Goal: Information Seeking & Learning: Find specific fact

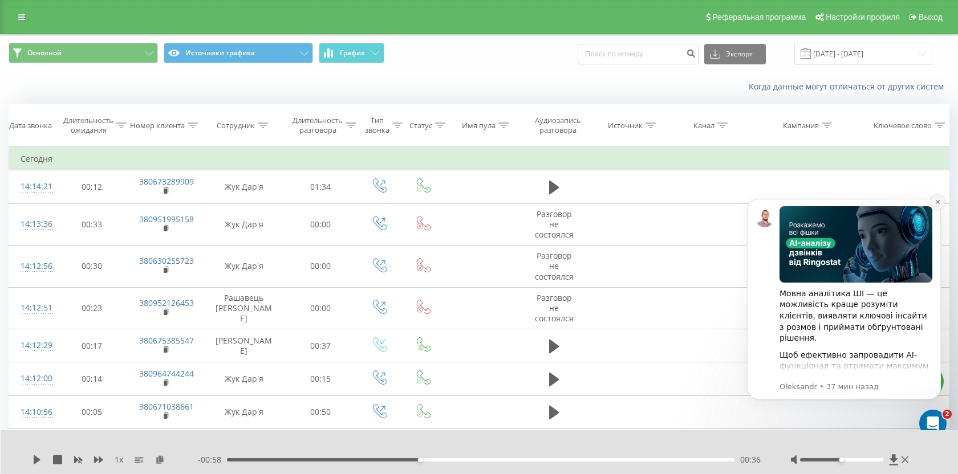
click at [936, 201] on icon "Dismiss notification" at bounding box center [937, 202] width 4 height 4
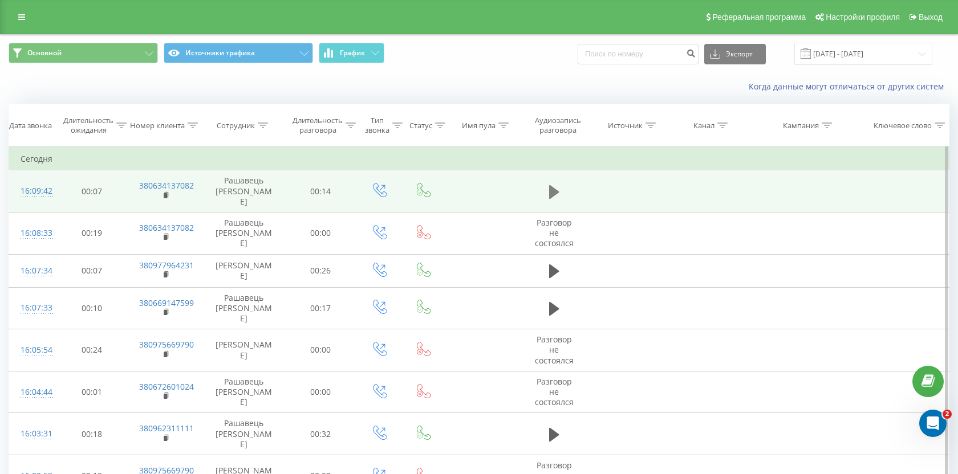
click at [556, 184] on icon at bounding box center [554, 192] width 10 height 16
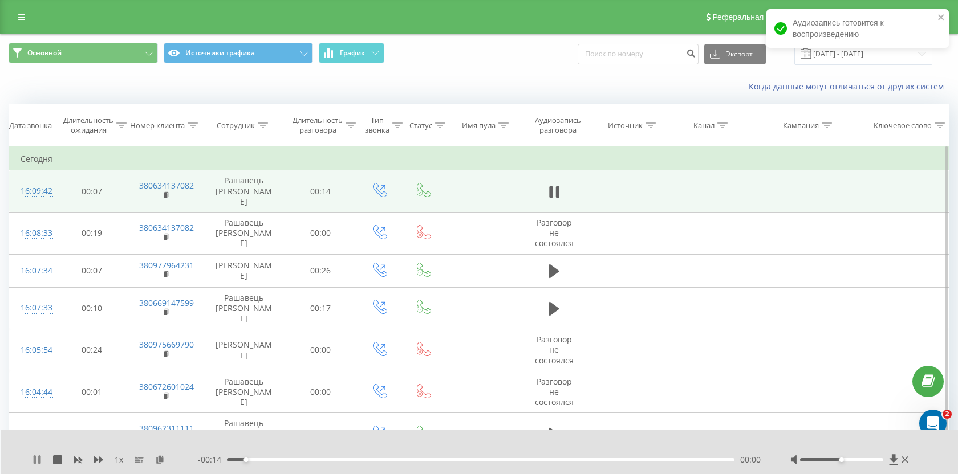
click at [33, 457] on icon at bounding box center [37, 460] width 9 height 9
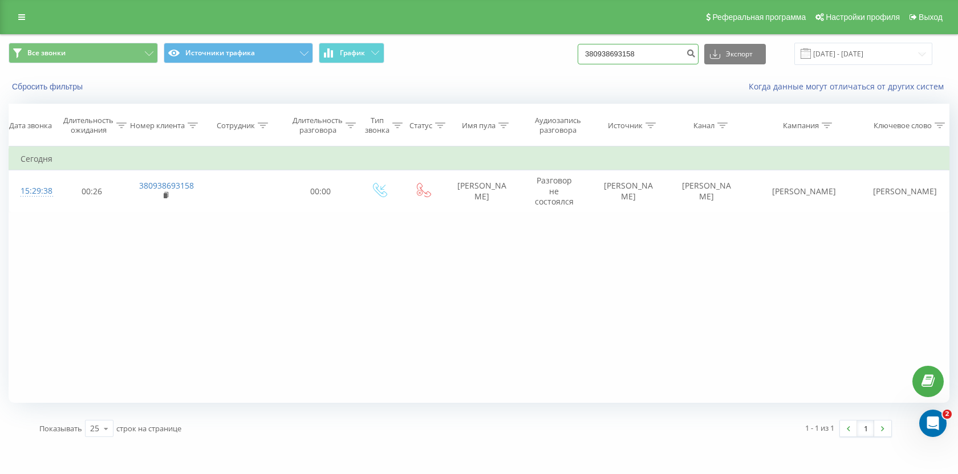
click at [649, 58] on input "380938693158" at bounding box center [638, 54] width 121 height 21
paste input "73535794"
type input "380973535794"
click at [696, 53] on icon "submit" at bounding box center [691, 51] width 10 height 7
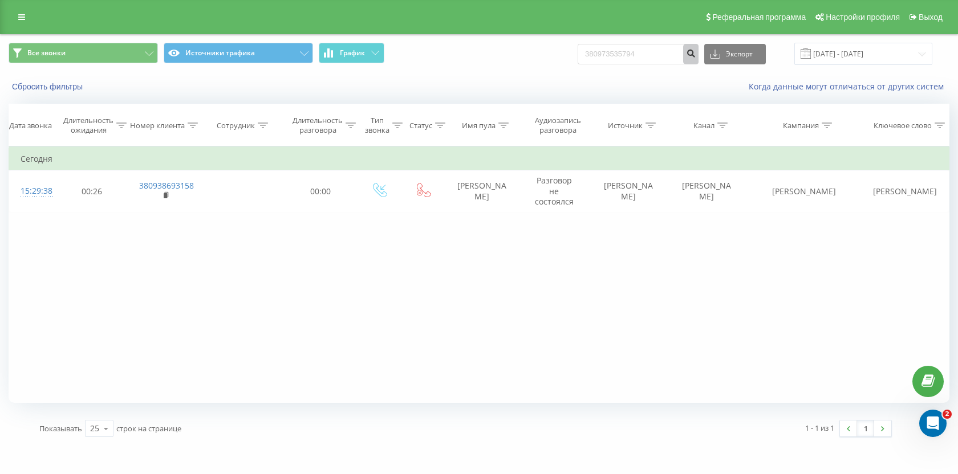
click at [696, 53] on icon "submit" at bounding box center [691, 51] width 10 height 7
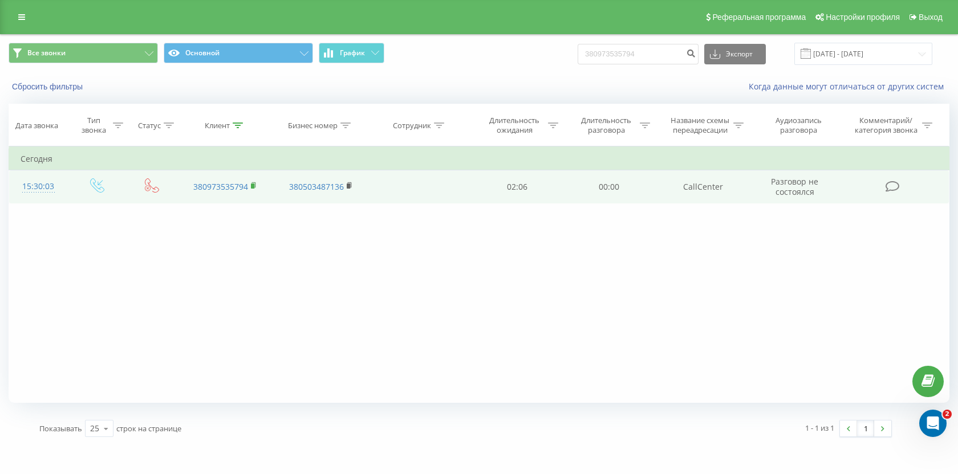
click at [257, 189] on icon at bounding box center [254, 186] width 6 height 8
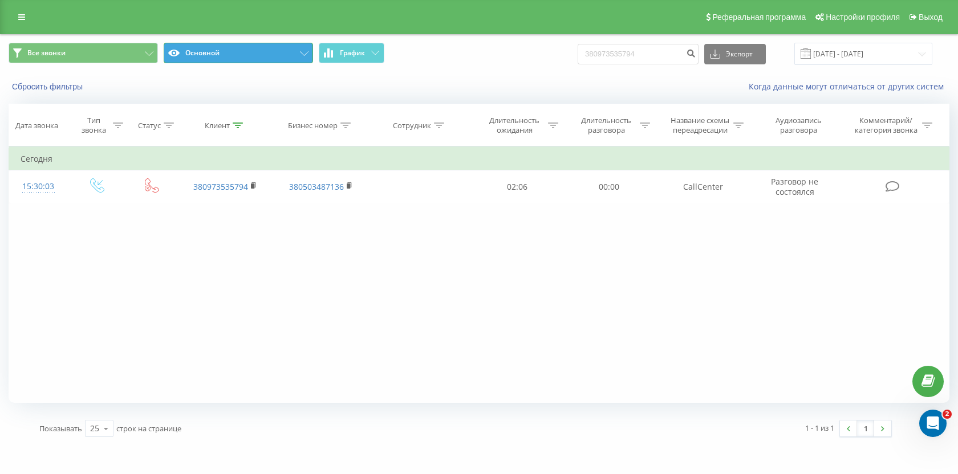
click at [236, 59] on button "Основной" at bounding box center [238, 53] width 149 height 21
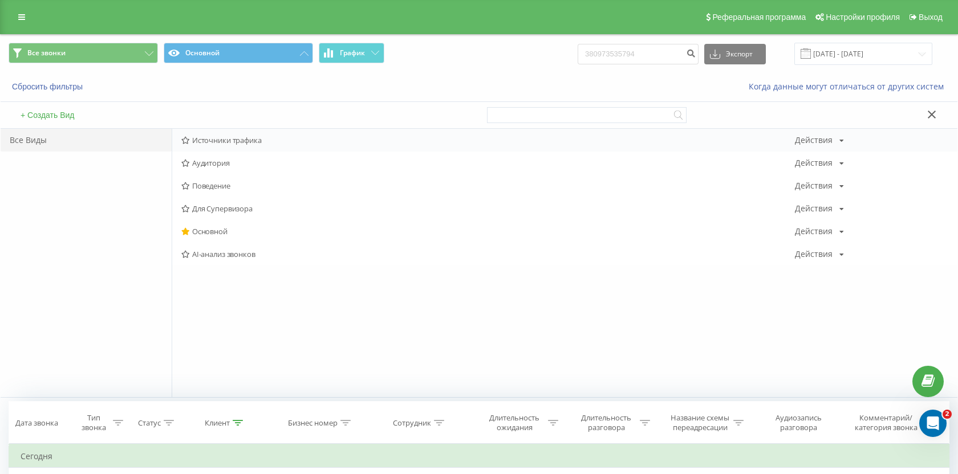
click at [238, 137] on span "Источники трафика" at bounding box center [488, 140] width 614 height 8
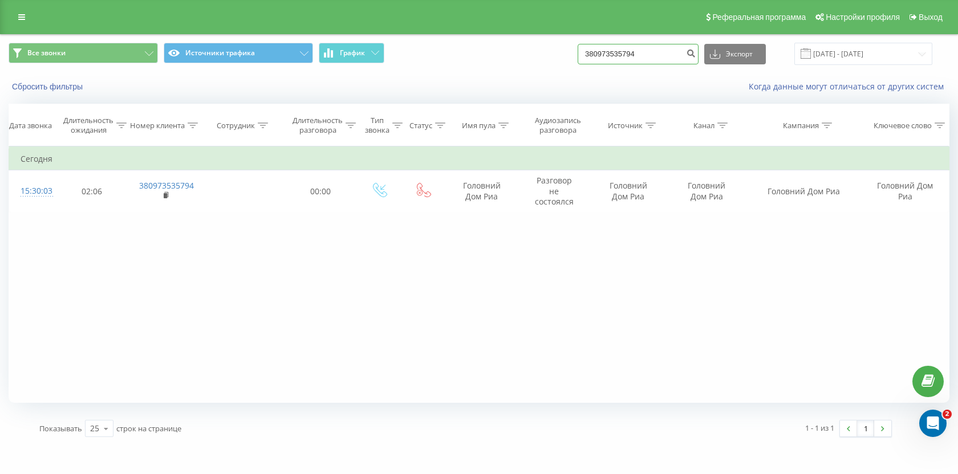
click at [645, 57] on input "380973535794" at bounding box center [638, 54] width 121 height 21
paste input "067 730 5977"
type input "067 730 5977"
click at [696, 54] on icon "submit" at bounding box center [691, 51] width 10 height 7
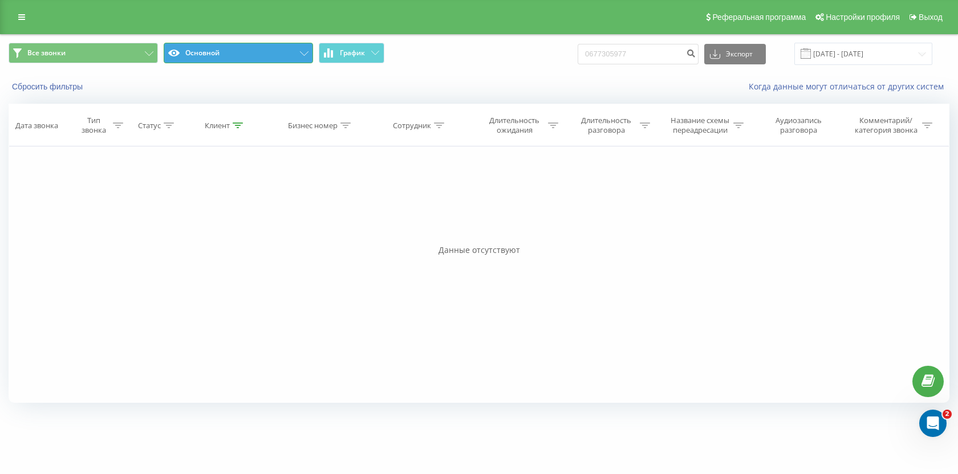
click at [248, 52] on button "Основной" at bounding box center [238, 53] width 149 height 21
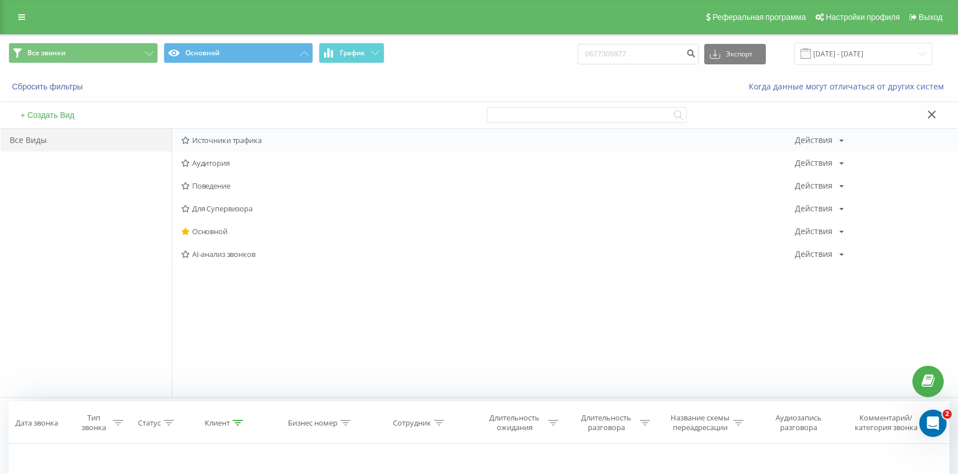
click at [236, 141] on span "Источники трафика" at bounding box center [488, 140] width 614 height 8
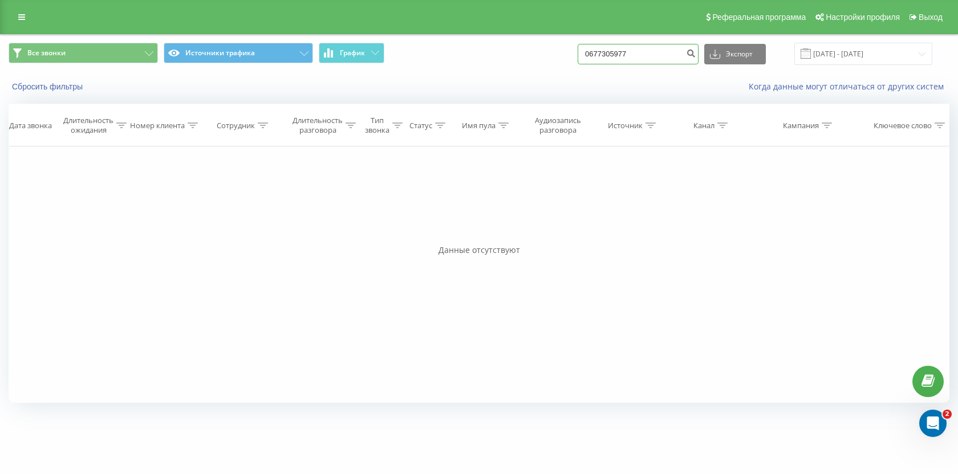
click at [665, 54] on input "0677305977" at bounding box center [638, 54] width 121 height 21
paste input "095 629 6261"
type input "095 629 6261"
click at [696, 55] on icon "submit" at bounding box center [691, 51] width 10 height 7
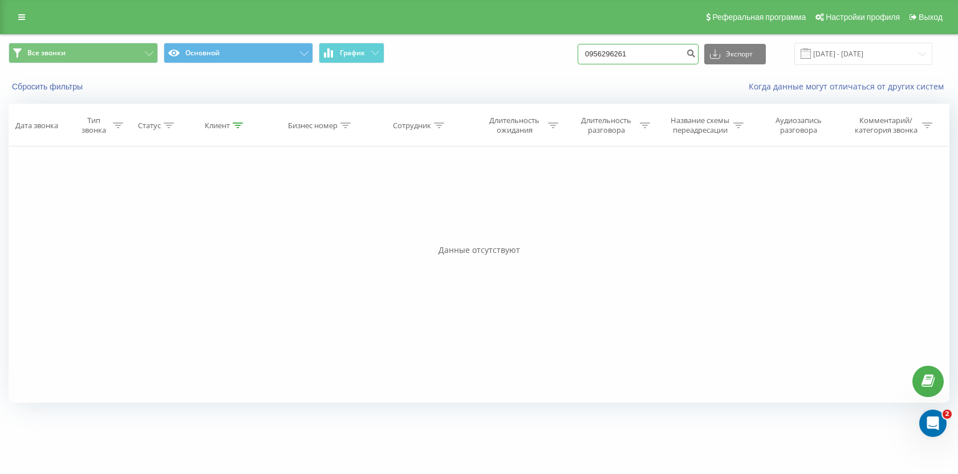
click at [671, 47] on input "0956296261" at bounding box center [638, 54] width 121 height 21
paste input "067 929 9645"
type input "067 929 9645"
click at [699, 50] on button "submit" at bounding box center [690, 54] width 15 height 21
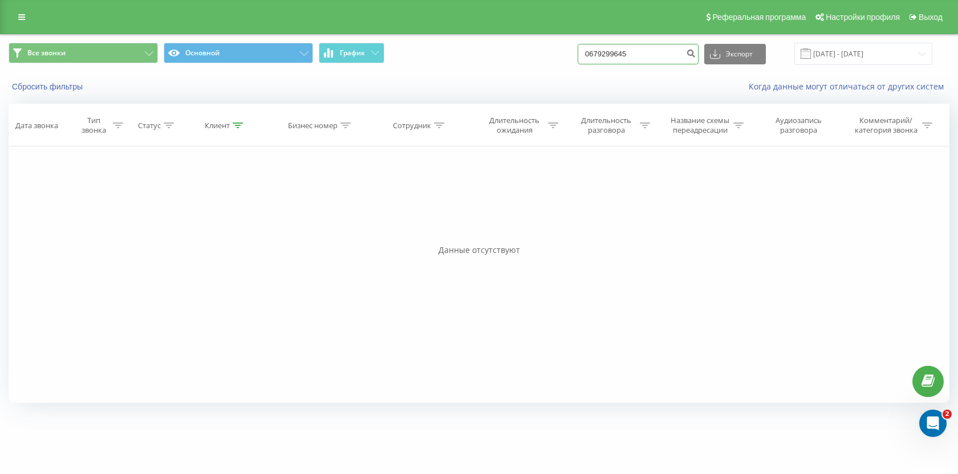
click at [676, 56] on input "0679299645" at bounding box center [638, 54] width 121 height 21
paste input "098 071 2102"
click at [694, 58] on input "098 071 2102" at bounding box center [638, 54] width 121 height 21
type input "098 071 2102"
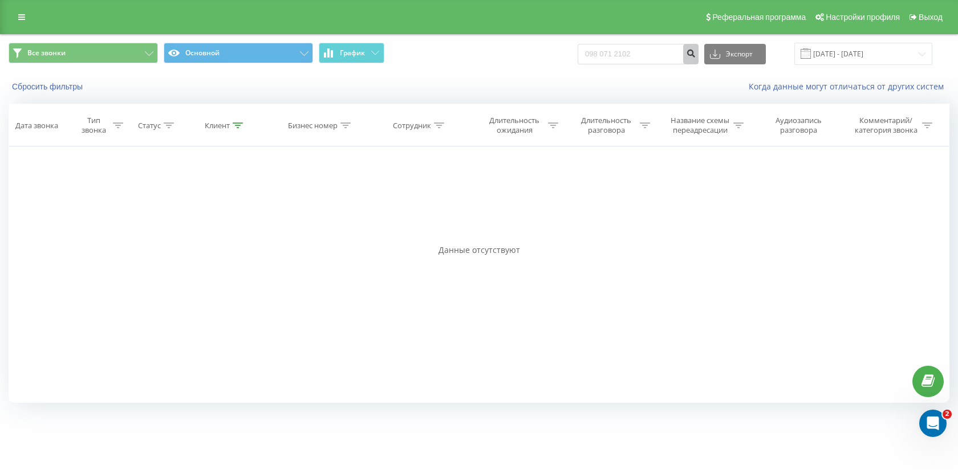
click at [699, 58] on button "submit" at bounding box center [690, 54] width 15 height 21
click at [655, 59] on input "0980712102" at bounding box center [638, 54] width 121 height 21
paste input "667577745"
type input "0667577745"
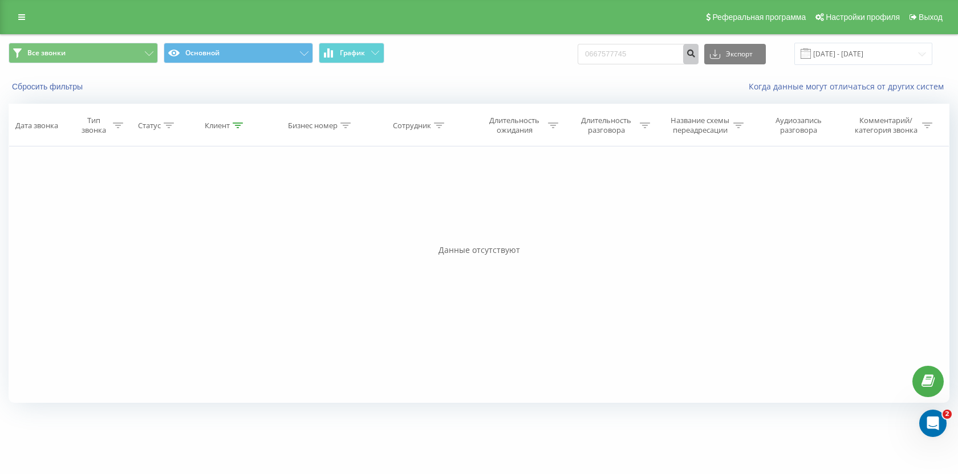
click at [696, 55] on icon "submit" at bounding box center [691, 51] width 10 height 7
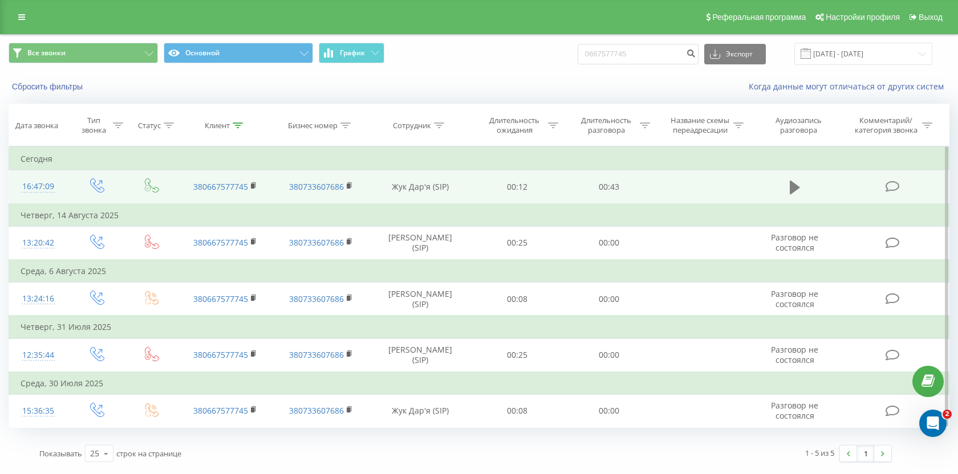
click at [797, 189] on icon at bounding box center [795, 188] width 10 height 14
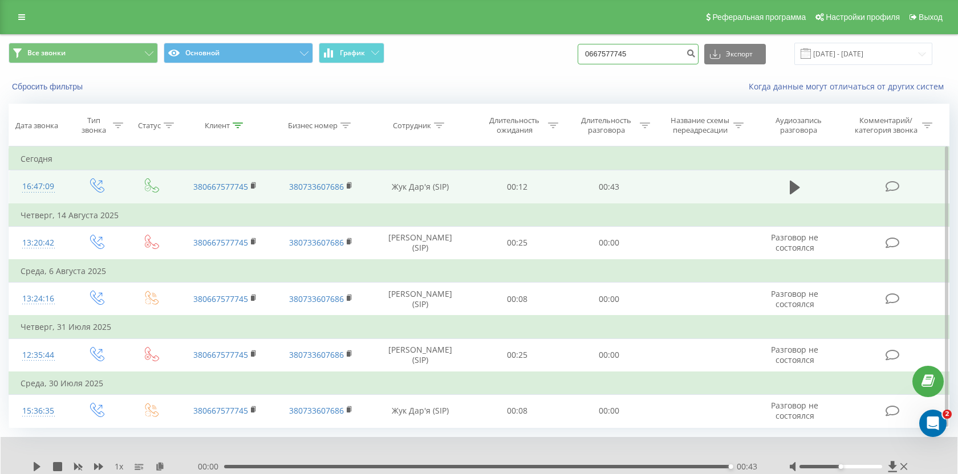
click at [665, 50] on input "0667577745" at bounding box center [638, 54] width 121 height 21
paste input "098 548 2518"
type input "098 548 2518"
click at [696, 55] on icon "submit" at bounding box center [691, 51] width 10 height 7
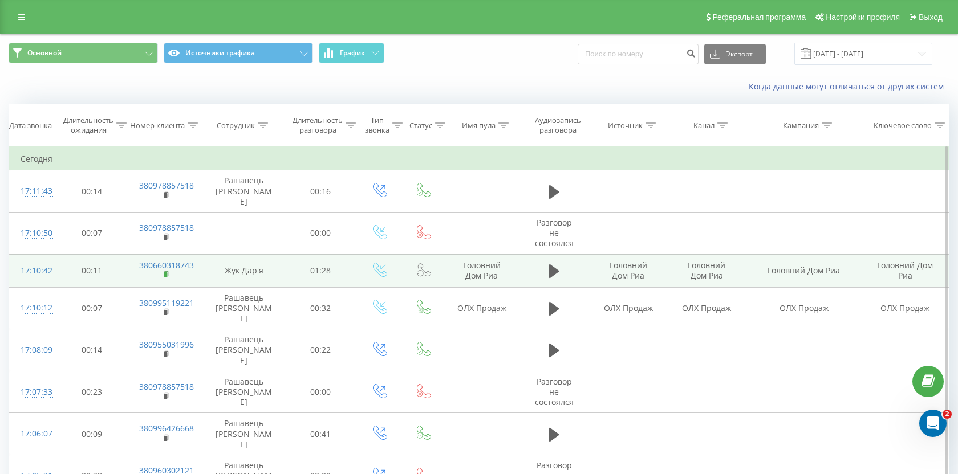
click at [167, 271] on icon at bounding box center [167, 275] width 6 height 8
